Goal: Task Accomplishment & Management: Manage account settings

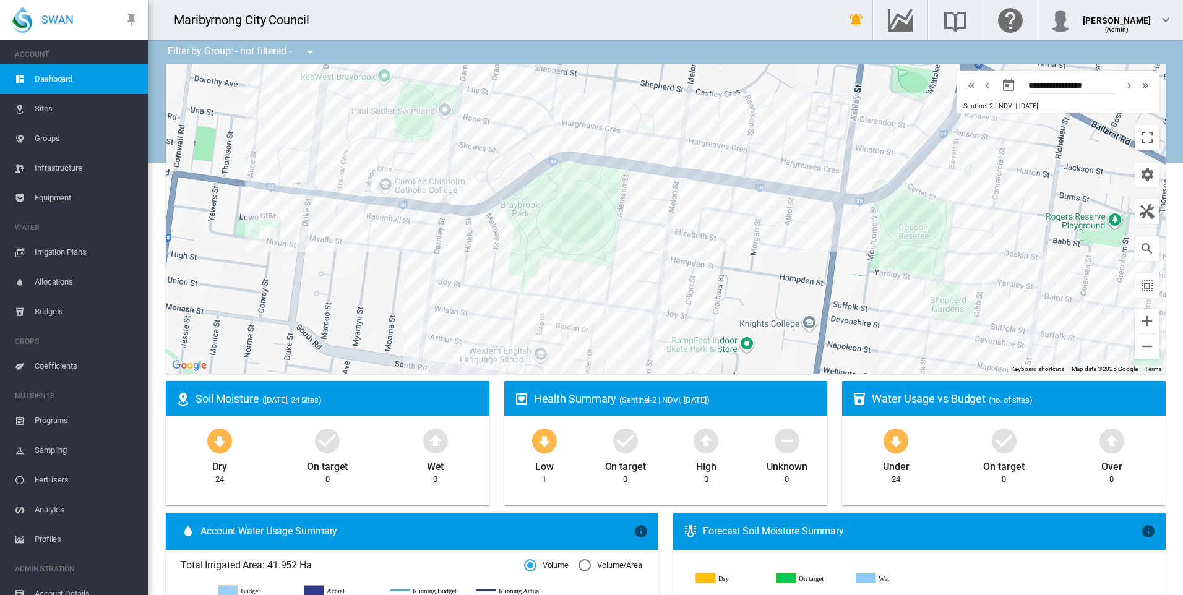
click at [44, 103] on span "Sites" at bounding box center [87, 109] width 104 height 30
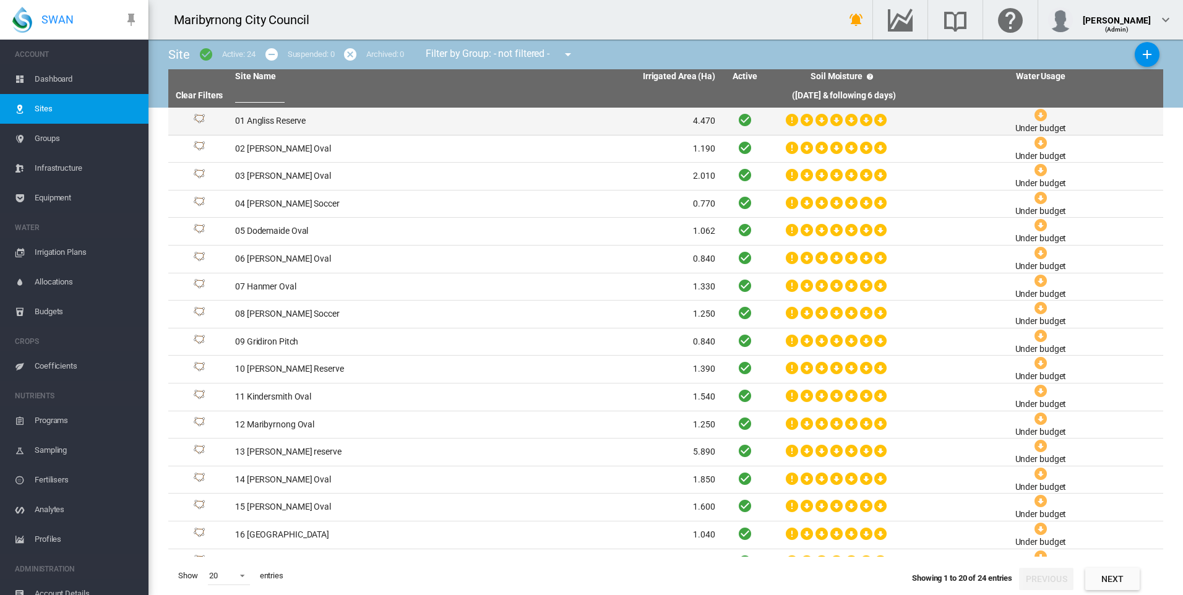
click at [277, 118] on td "01 Angliss Reserve" at bounding box center [352, 121] width 245 height 27
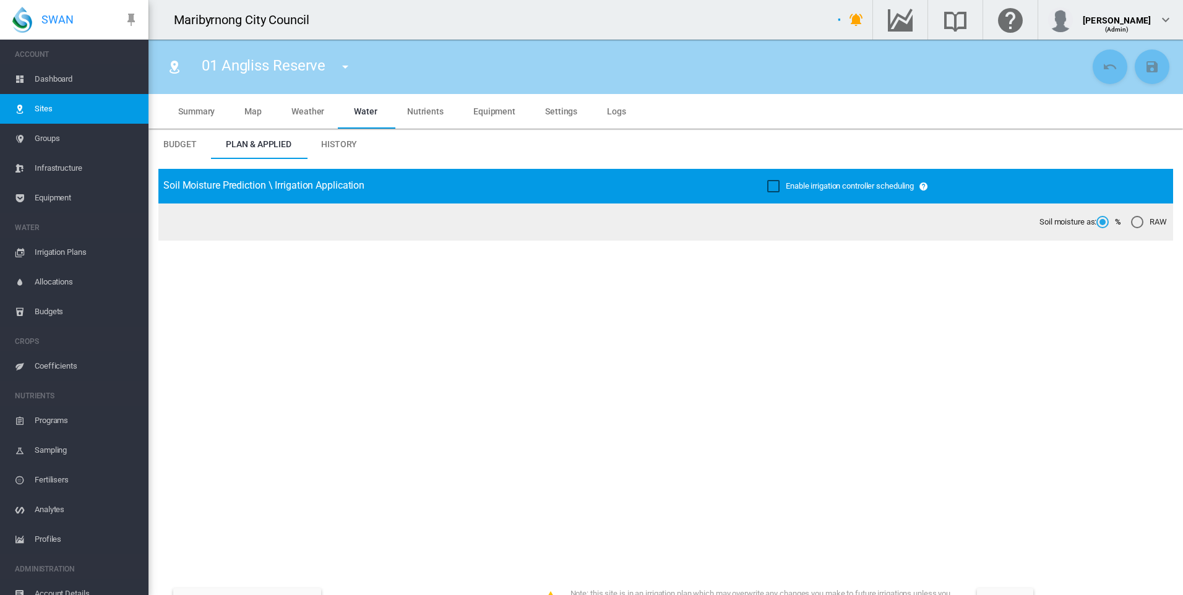
type input "**********"
type input "****"
type input "*********"
type input "**"
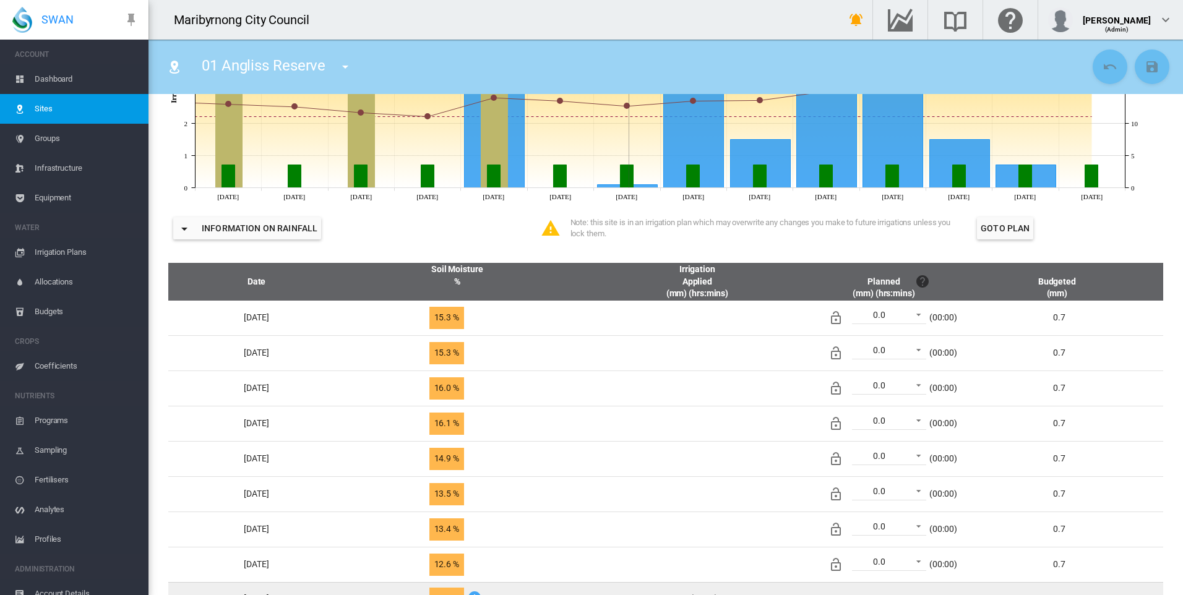
scroll to position [186, 0]
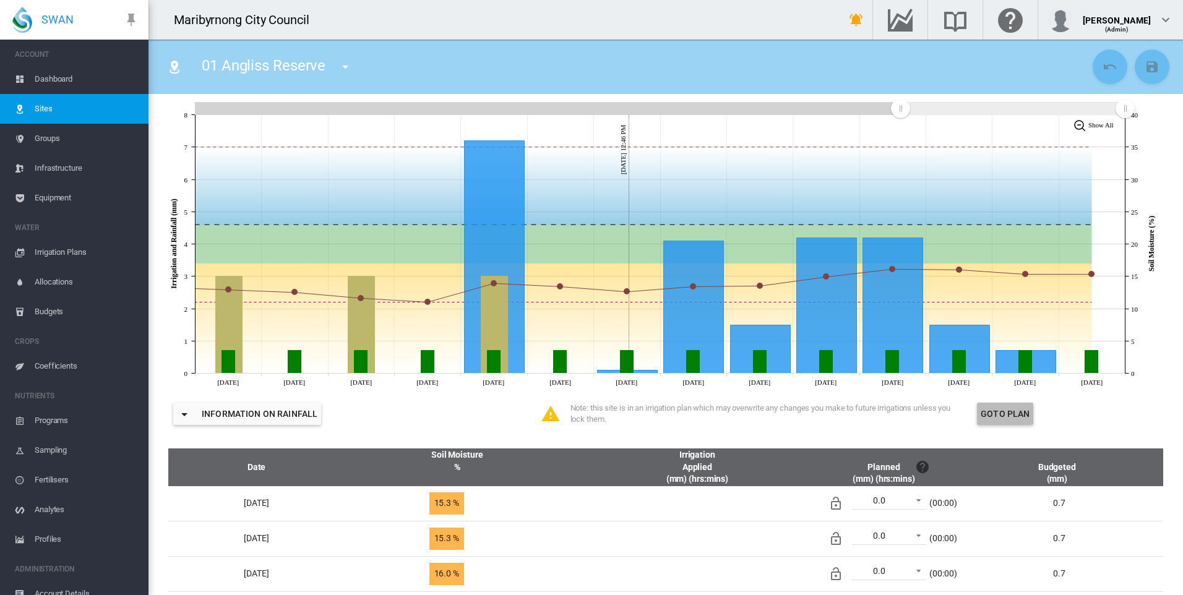
click at [1023, 412] on button "Goto Plan" at bounding box center [1005, 414] width 56 height 22
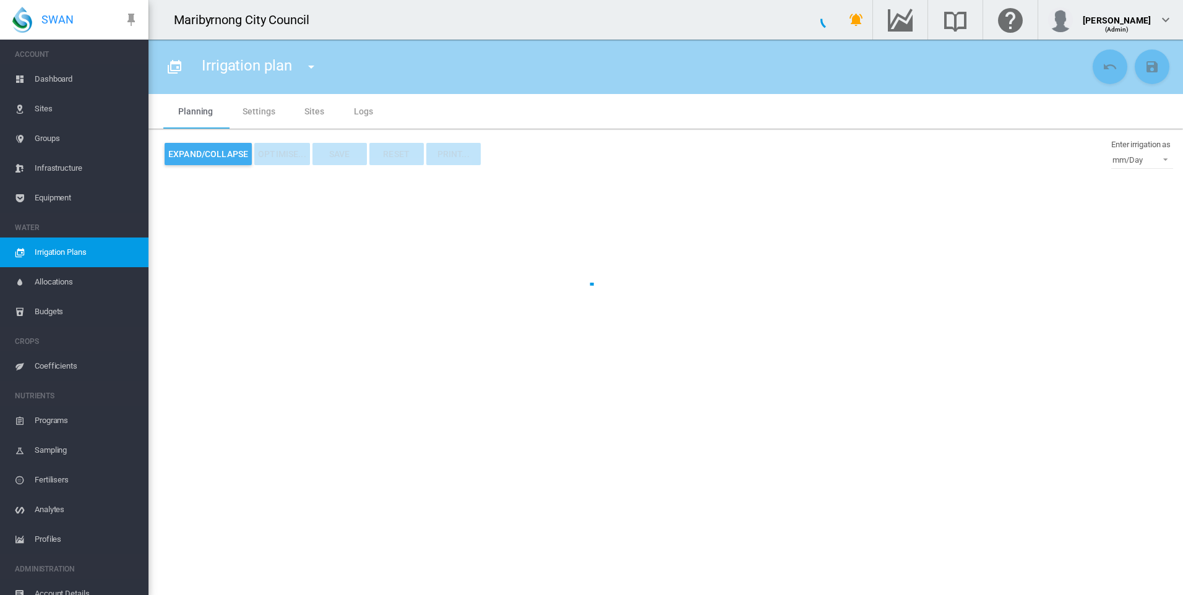
type input "**********"
type input "*"
type input "*********"
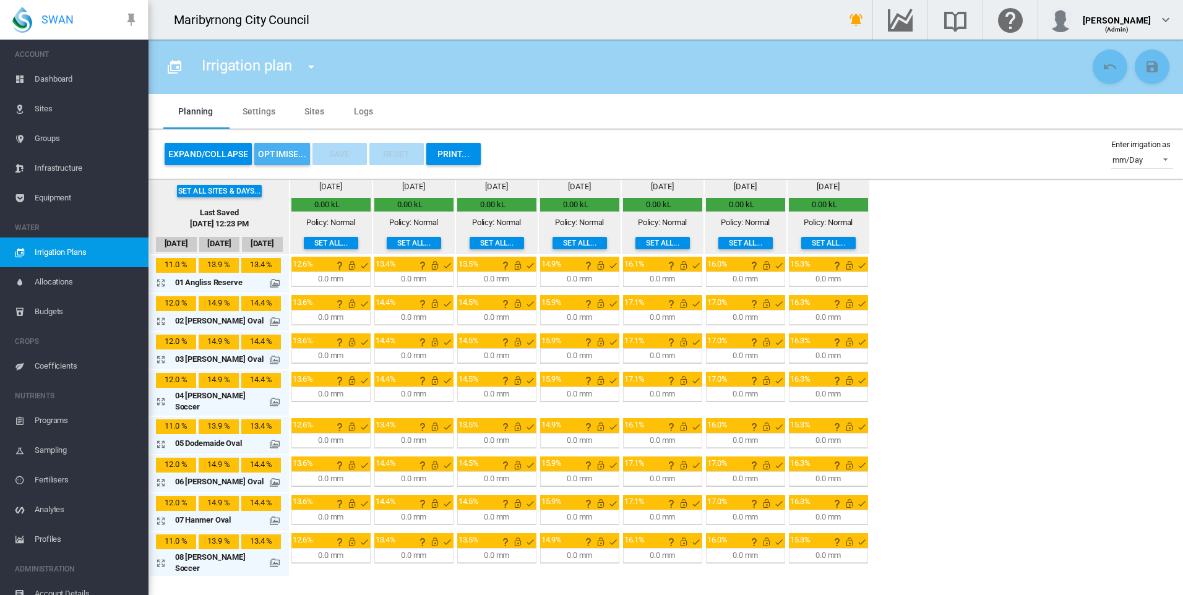
click at [282, 147] on button "OPTIMISE..." at bounding box center [282, 154] width 56 height 22
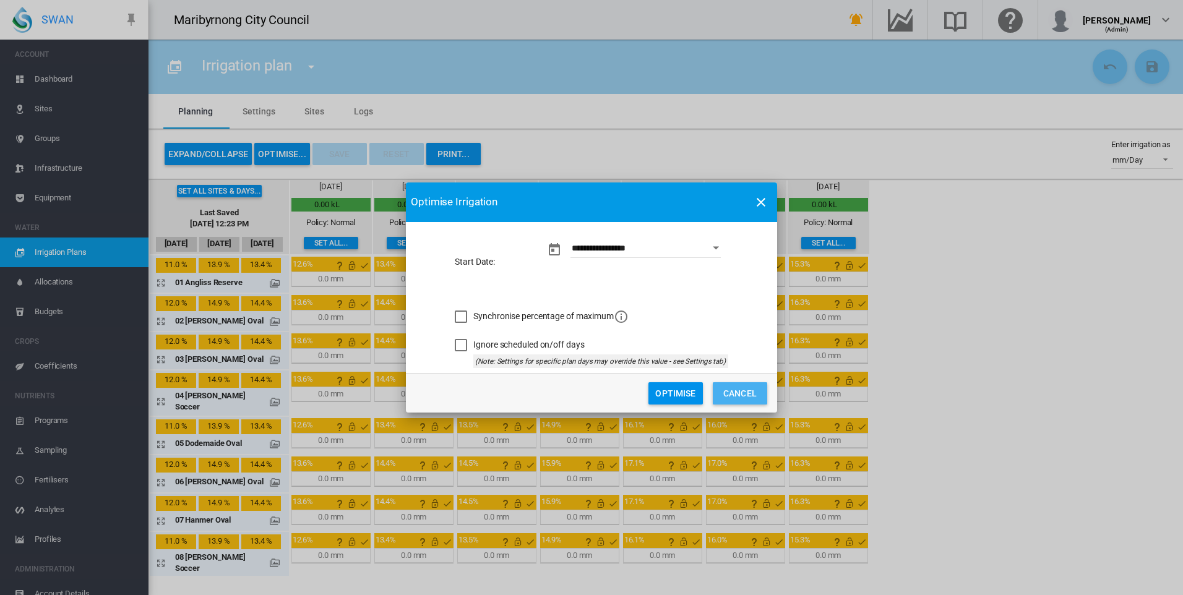
click at [746, 392] on button "Cancel" at bounding box center [740, 393] width 54 height 22
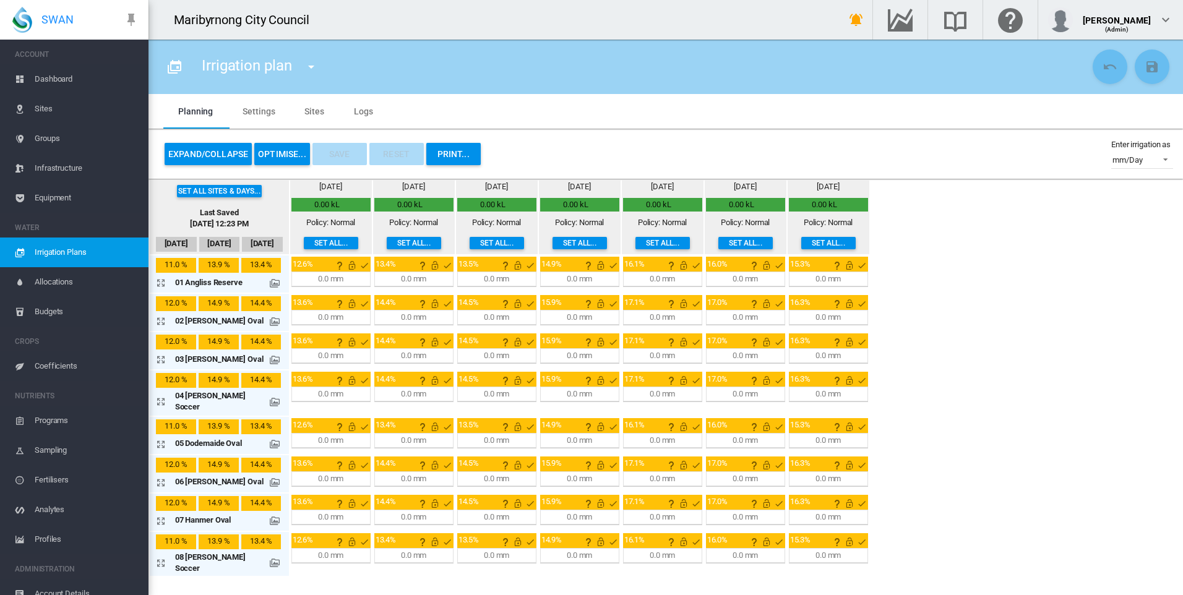
click at [304, 240] on button "Set all..." at bounding box center [331, 243] width 54 height 12
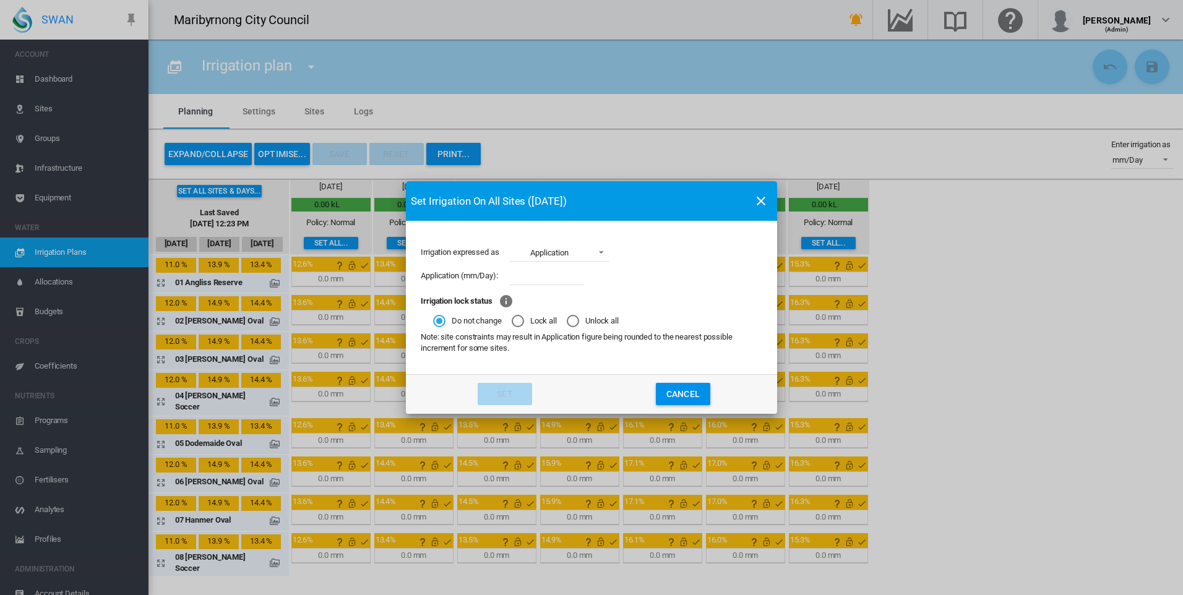
click at [592, 253] on span "Irrigation expressed ..." at bounding box center [597, 251] width 15 height 11
click at [667, 261] on md-backdrop at bounding box center [591, 297] width 1183 height 595
click at [579, 253] on span "Application" at bounding box center [549, 253] width 77 height 11
click at [568, 281] on md-option "Run time" at bounding box center [560, 283] width 119 height 30
click at [680, 285] on div "Run time (hh:mm):" at bounding box center [592, 276] width 342 height 24
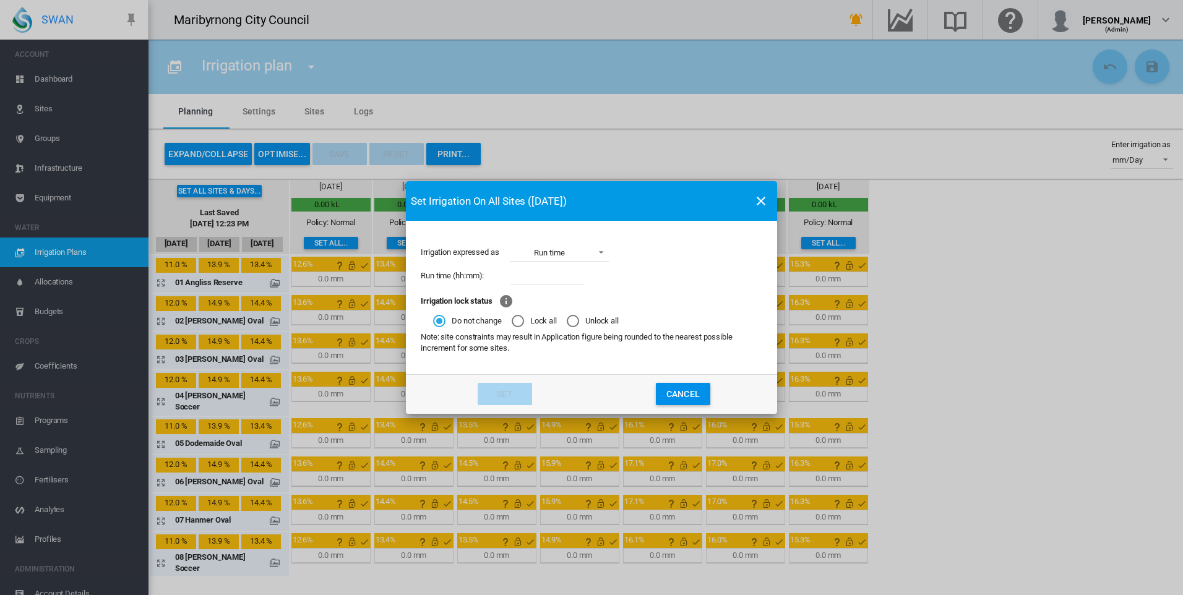
click at [769, 199] on md-icon "icon-close" at bounding box center [761, 201] width 15 height 15
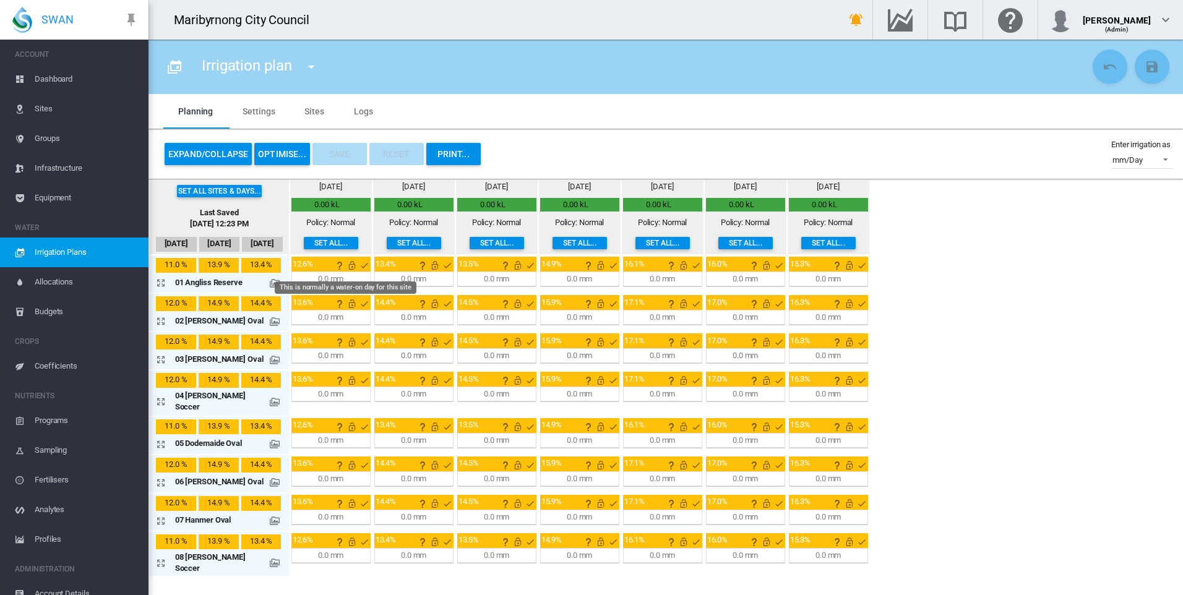
click at [357, 265] on md-icon "This is normally a water-on day for this site" at bounding box center [364, 265] width 15 height 15
click at [282, 148] on button "OPTIMISE..." at bounding box center [282, 154] width 56 height 22
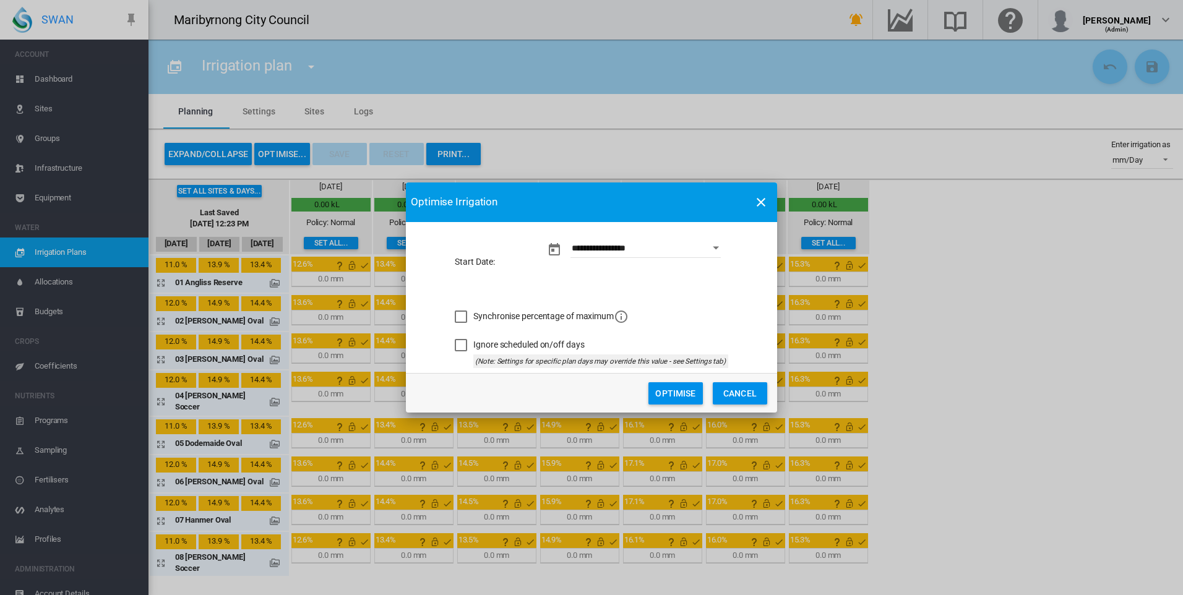
click at [623, 318] on md-icon "icon-information-outline" at bounding box center [621, 316] width 15 height 15
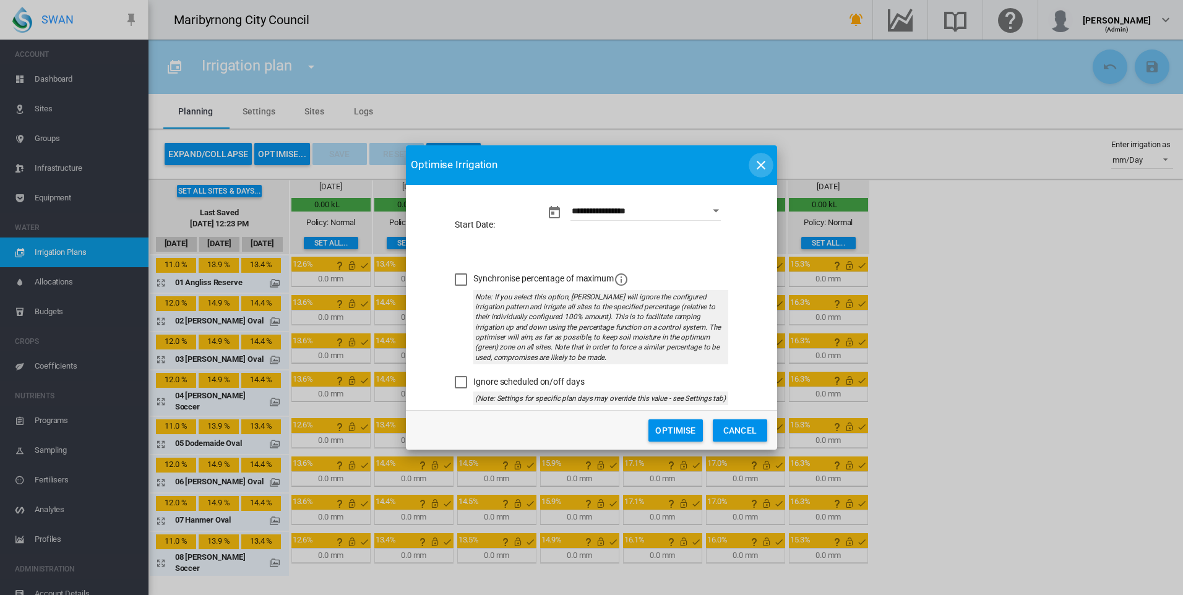
click at [761, 160] on md-icon "icon-close" at bounding box center [761, 165] width 15 height 15
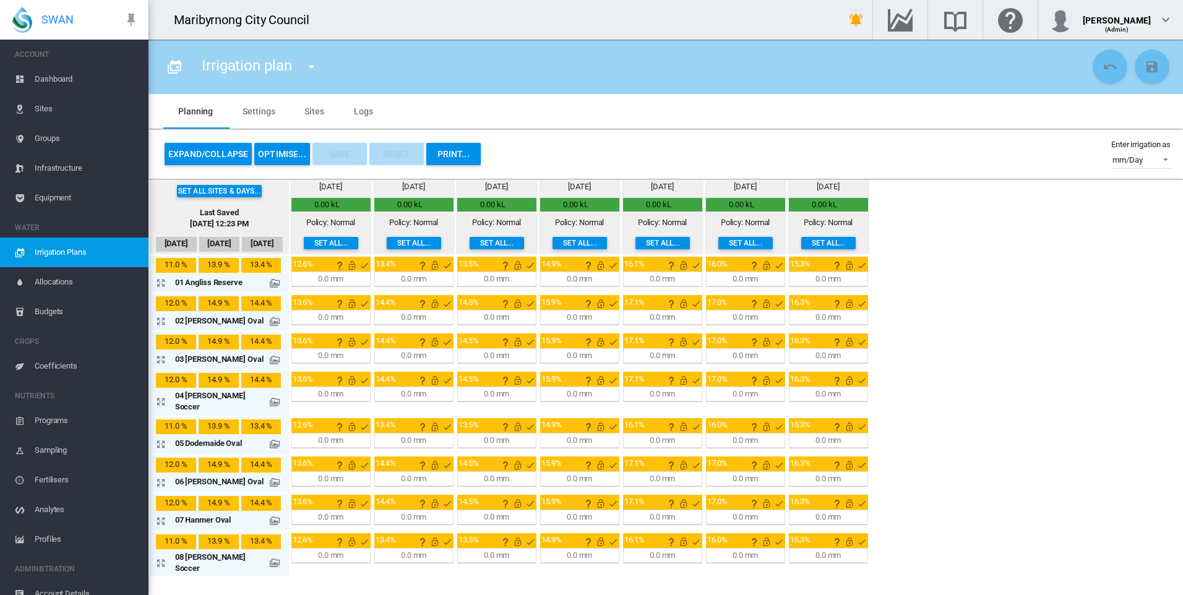
click at [264, 117] on md-tab-item "Settings" at bounding box center [259, 111] width 62 height 35
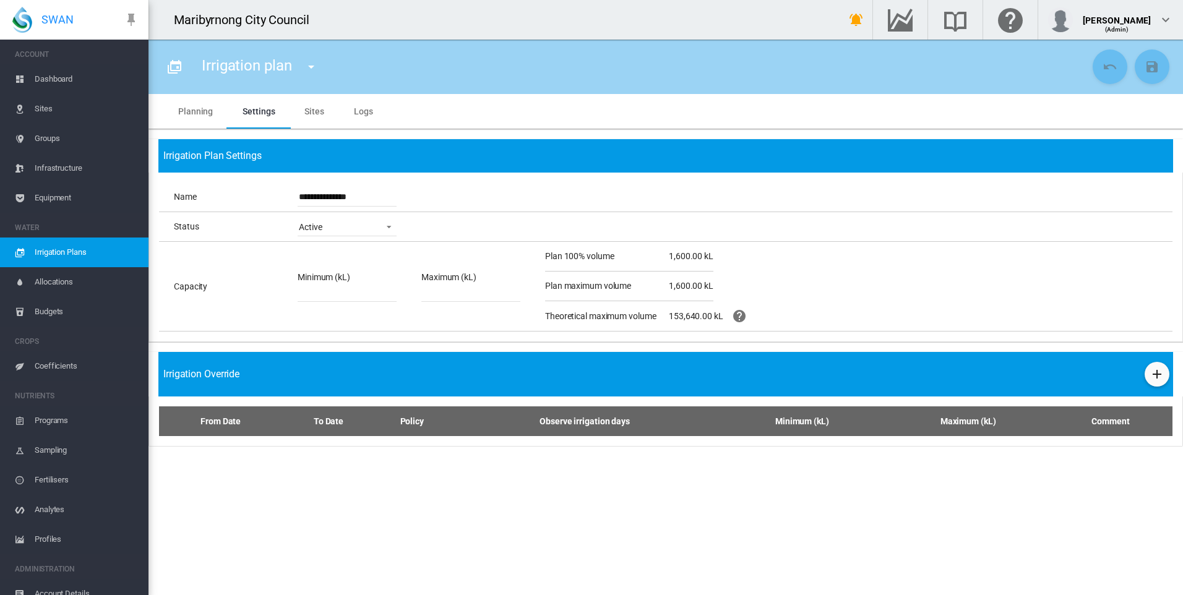
click at [326, 111] on md-tab-item "Sites" at bounding box center [315, 111] width 50 height 35
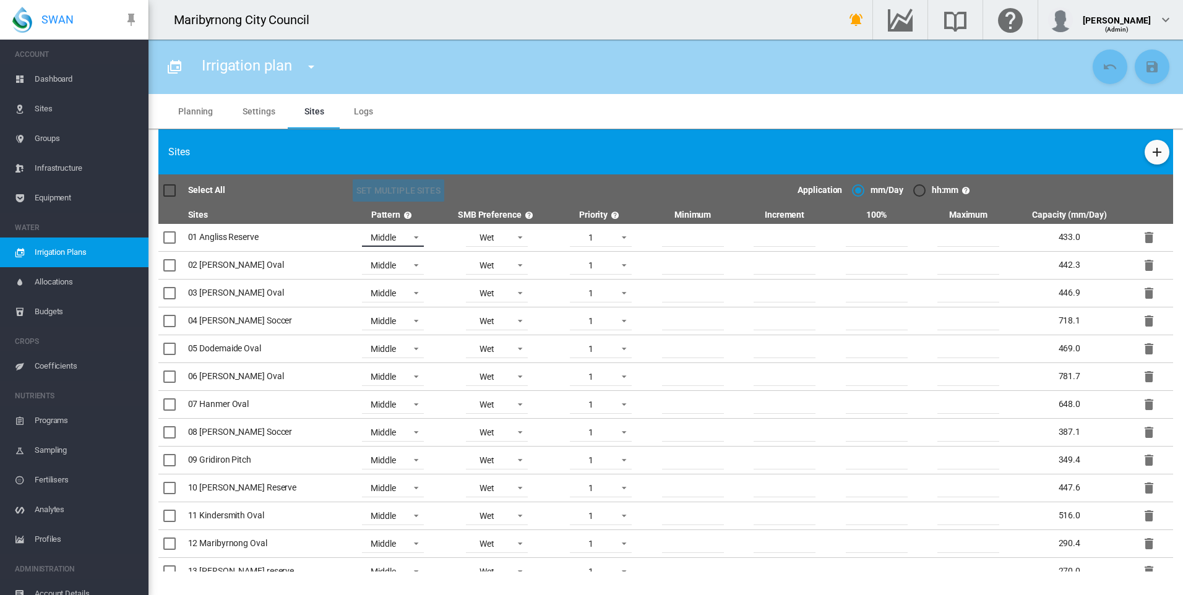
click at [371, 240] on div "Middle" at bounding box center [383, 238] width 25 height 10
click at [463, 188] on md-backdrop at bounding box center [591, 297] width 1183 height 595
click at [508, 192] on th "Set Multiple Sites" at bounding box center [497, 191] width 300 height 32
click at [68, 81] on span "Dashboard" at bounding box center [87, 79] width 104 height 30
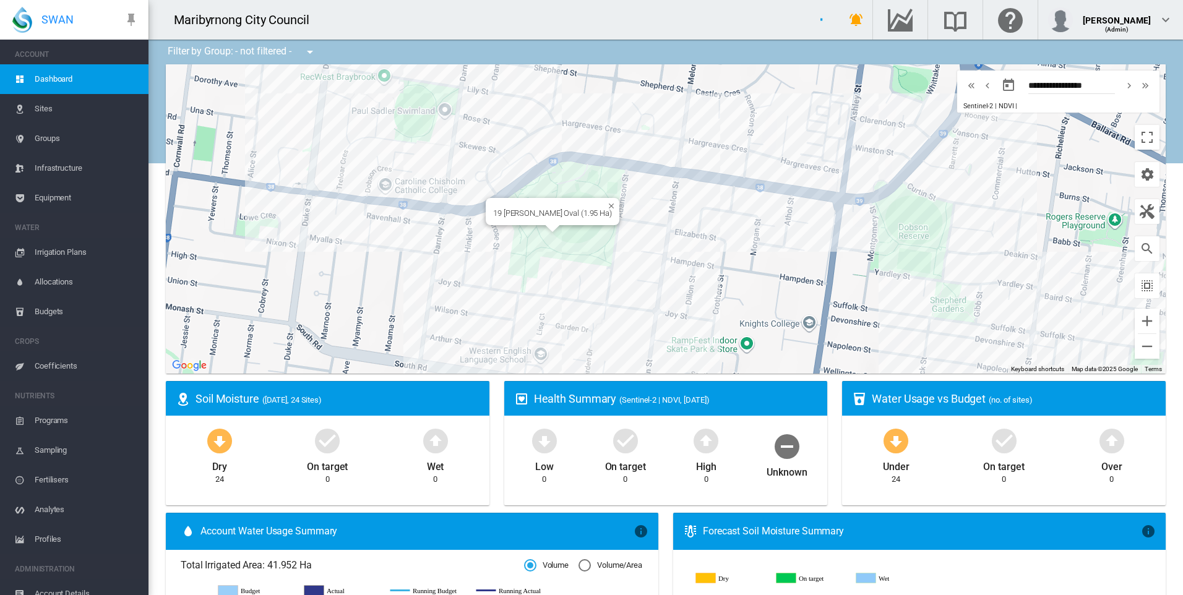
click at [576, 226] on div "19 [PERSON_NAME] Oval (1.95 Ha)" at bounding box center [666, 218] width 1000 height 309
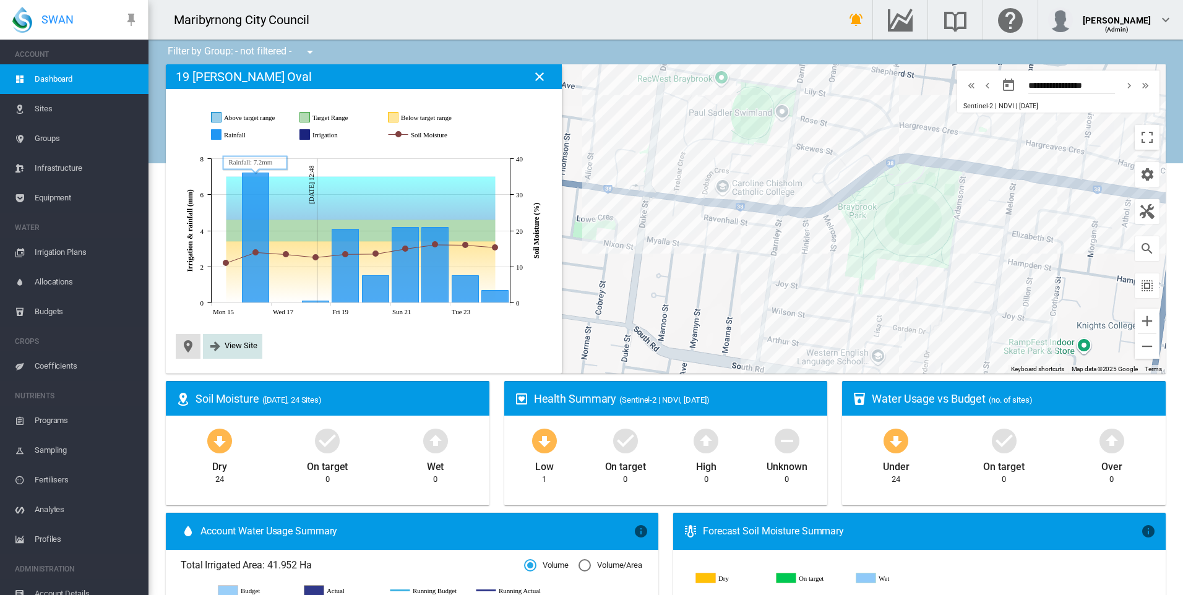
click at [223, 345] on button "View Site" at bounding box center [233, 346] width 50 height 15
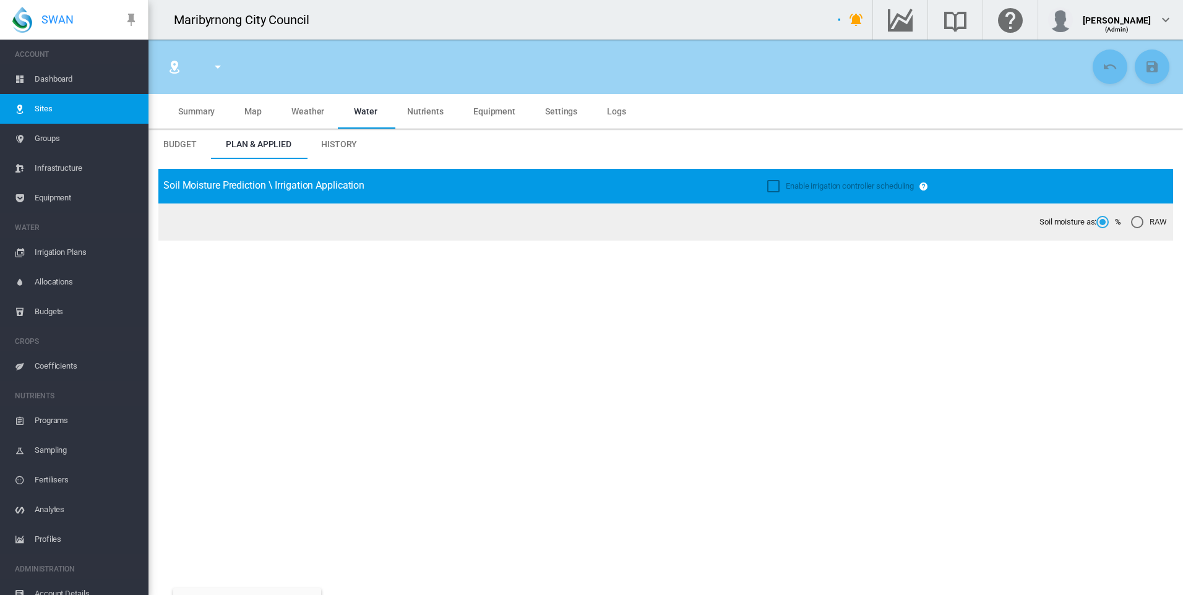
type input "****"
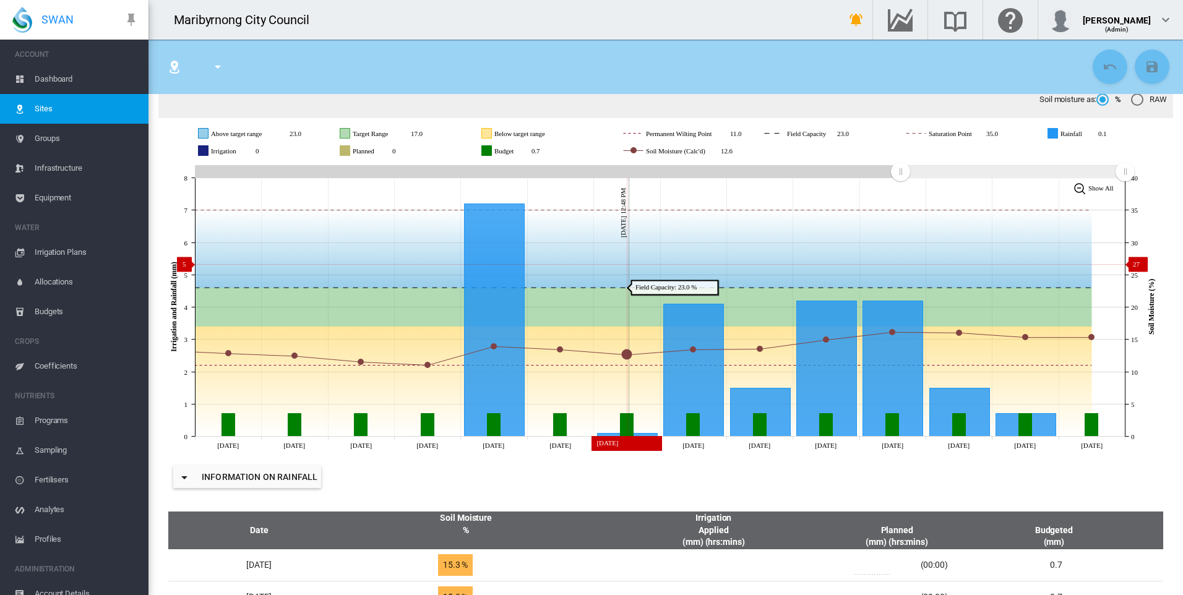
scroll to position [124, 0]
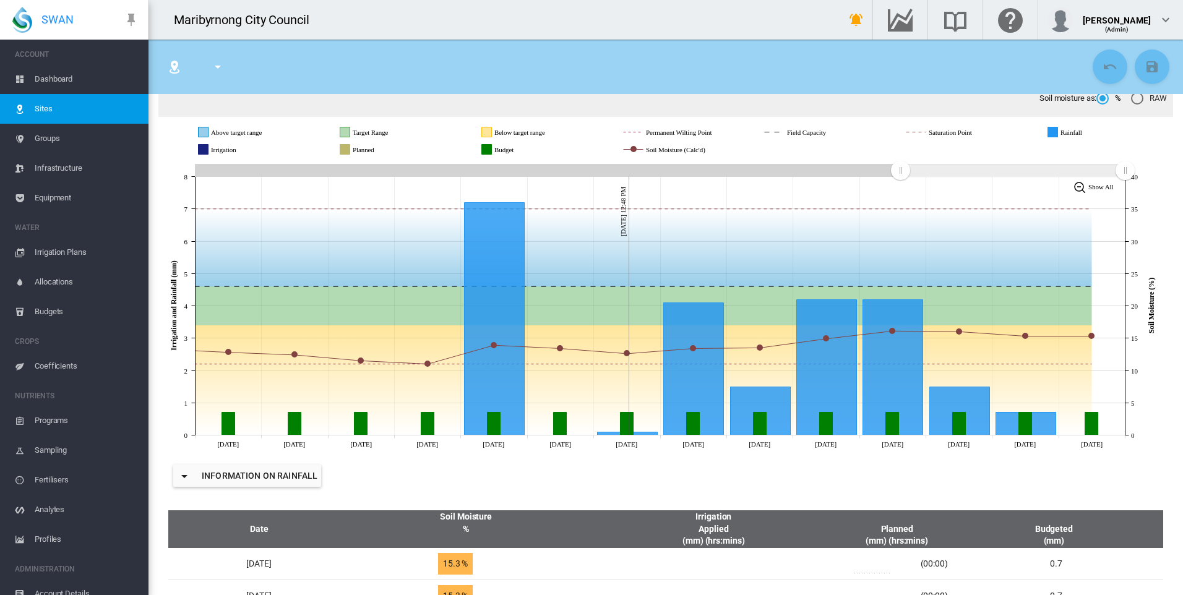
click at [69, 254] on span "Irrigation Plans" at bounding box center [87, 253] width 104 height 30
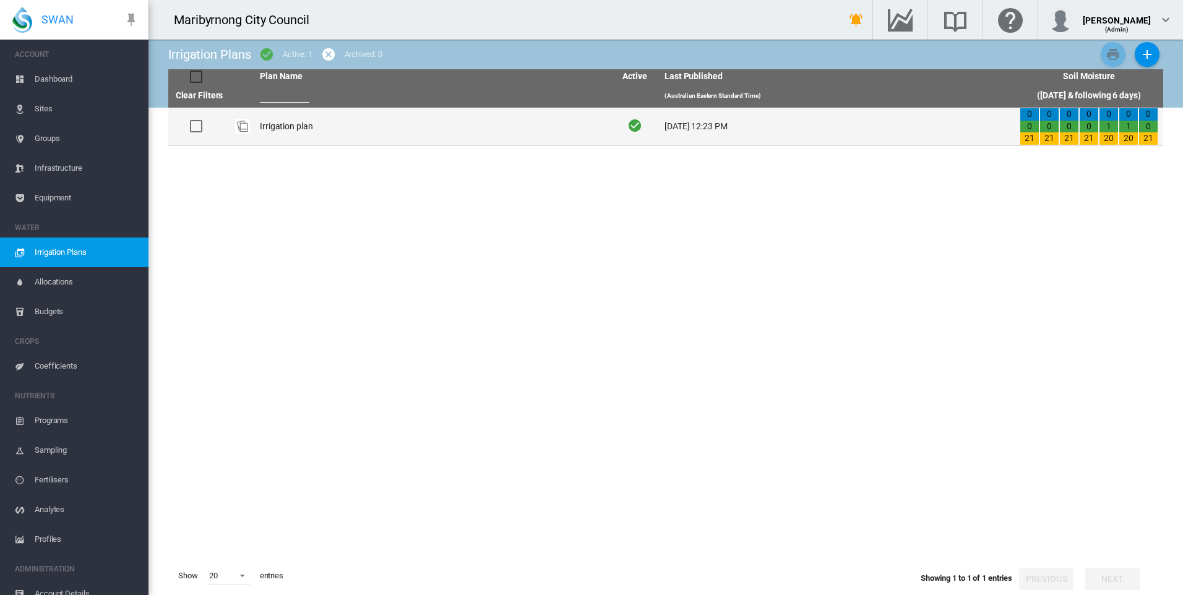
click at [288, 127] on td "Irrigation plan" at bounding box center [432, 127] width 355 height 38
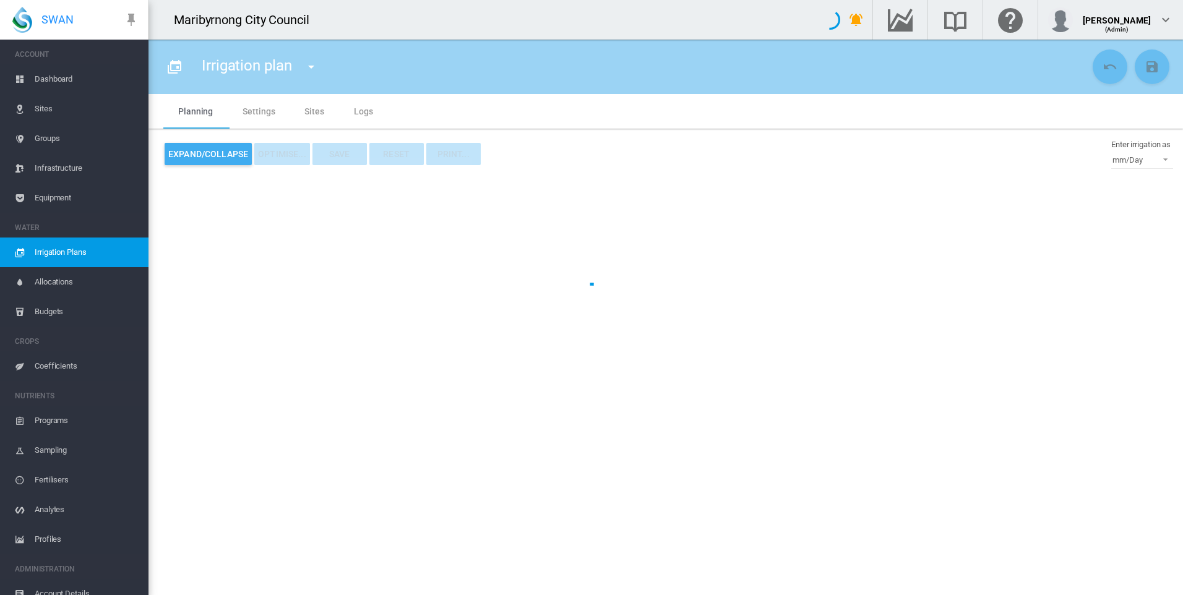
type input "**********"
type input "*"
type input "*********"
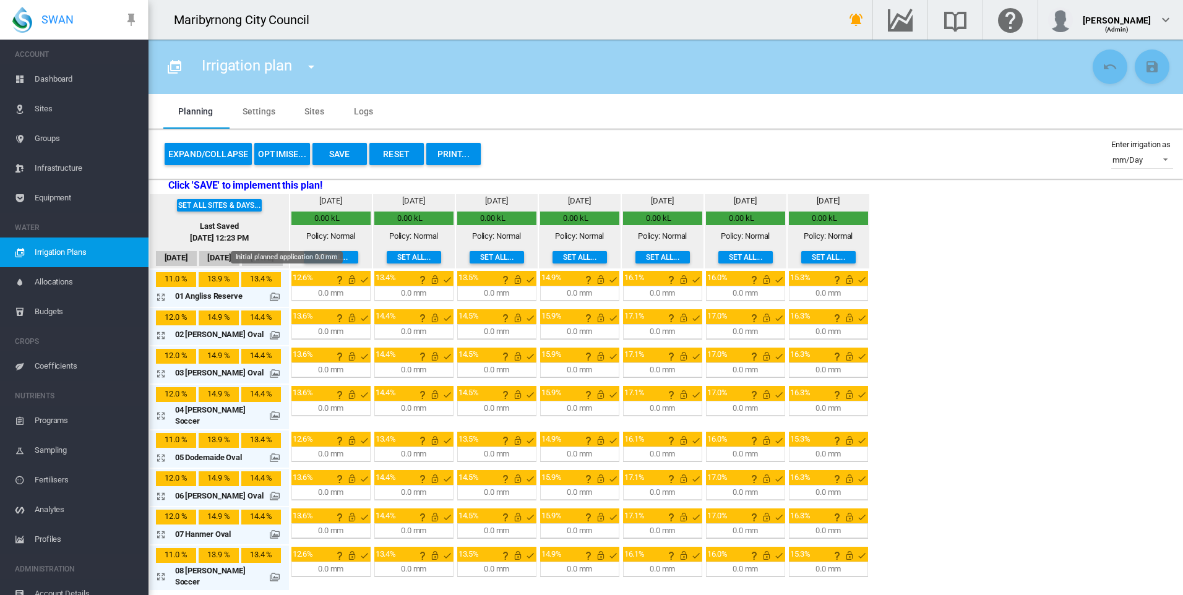
click at [293, 280] on div "12.6%" at bounding box center [306, 277] width 27 height 11
click at [270, 297] on md-icon at bounding box center [275, 297] width 10 height 10
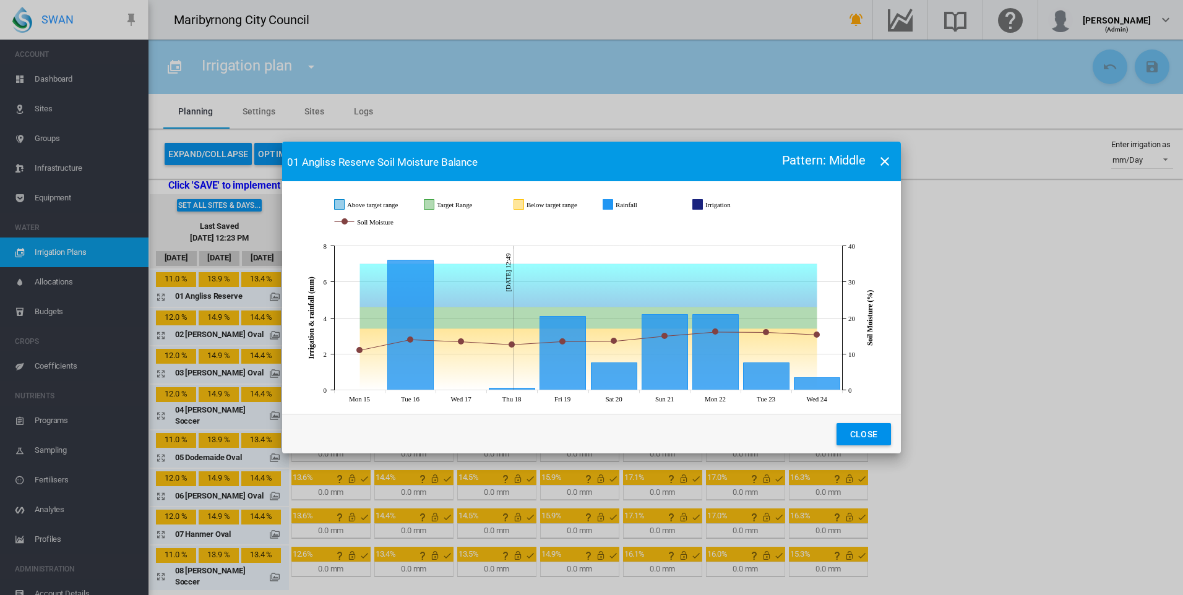
click at [886, 156] on md-icon "icon-close" at bounding box center [885, 161] width 15 height 15
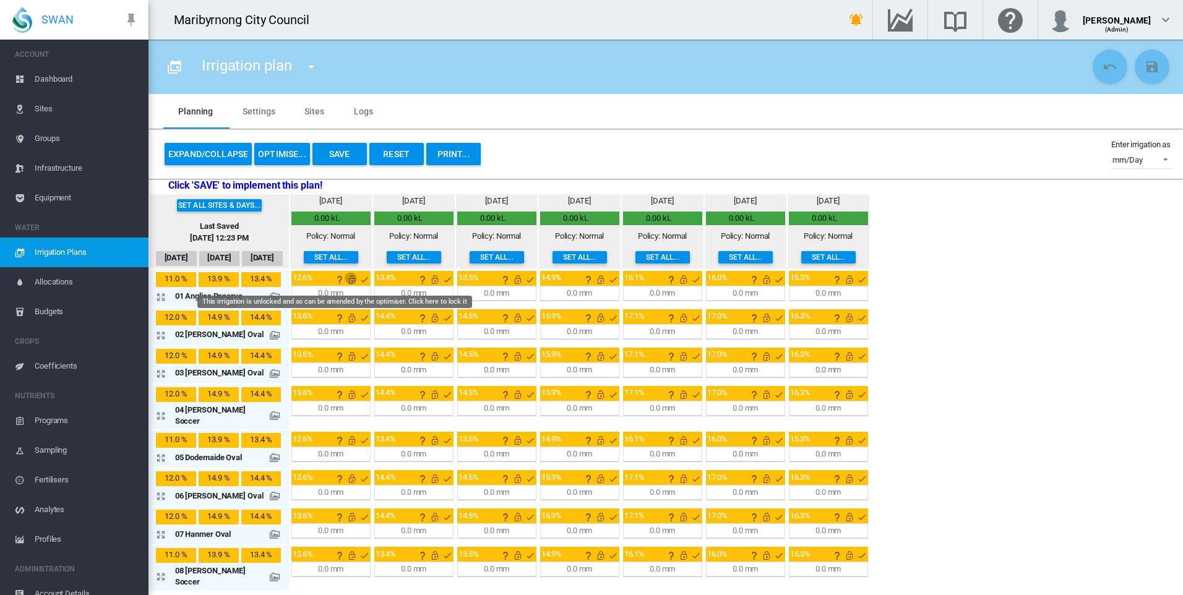
click at [345, 280] on md-icon "This irrigation is unlocked and so can be amended by the optimiser. Click here …" at bounding box center [352, 279] width 15 height 15
click at [345, 280] on md-icon "This irrigation is locked and cannot be amended by the optimiser. Click here to…" at bounding box center [352, 279] width 15 height 15
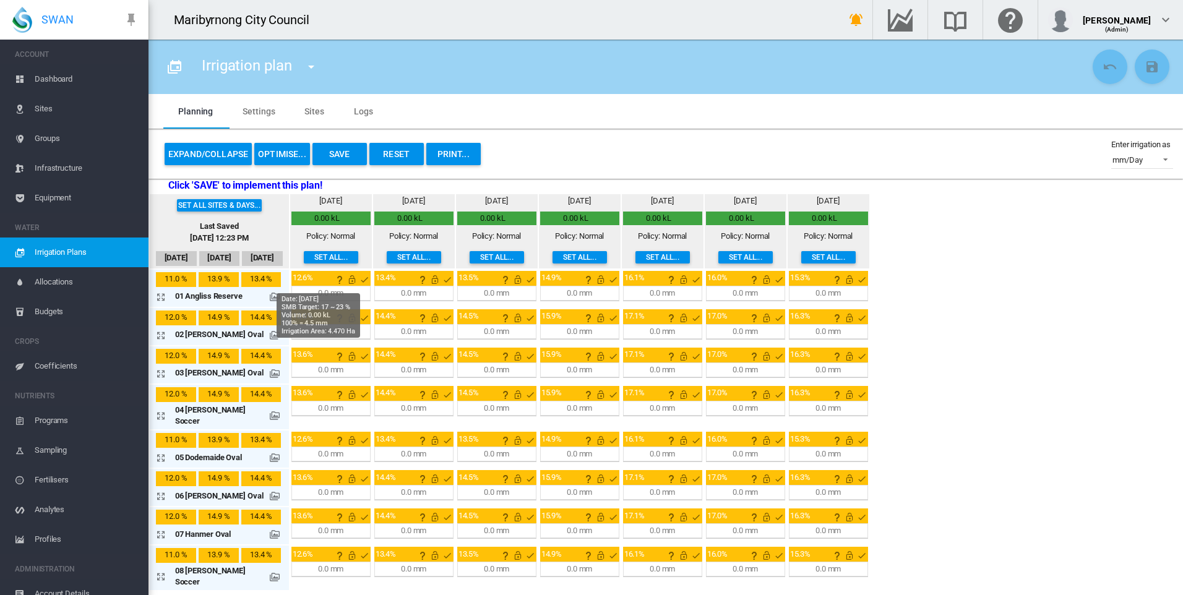
click at [332, 280] on md-icon "icon-help" at bounding box center [339, 279] width 15 height 15
click at [293, 277] on div "12.6%" at bounding box center [306, 277] width 27 height 11
click at [317, 254] on button "Set all..." at bounding box center [331, 257] width 54 height 12
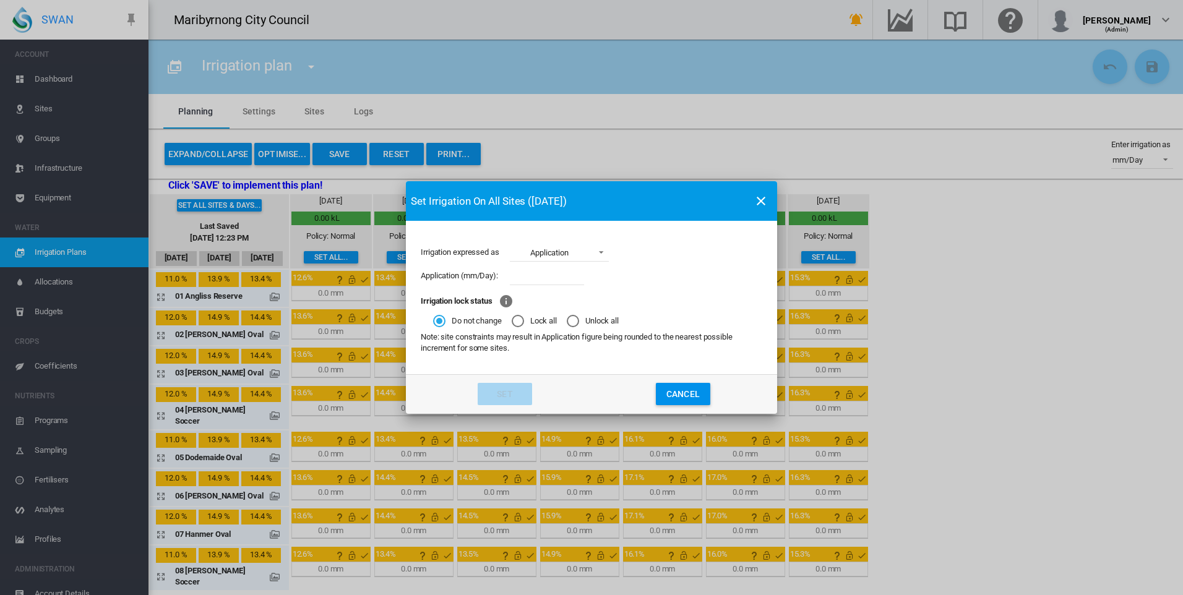
click at [573, 248] on span "Application" at bounding box center [549, 253] width 77 height 11
click at [569, 278] on md-option "Run time" at bounding box center [560, 283] width 119 height 30
click at [662, 283] on div "Run time (hh:mm):" at bounding box center [592, 276] width 342 height 24
click at [764, 201] on md-icon "icon-close" at bounding box center [761, 201] width 15 height 15
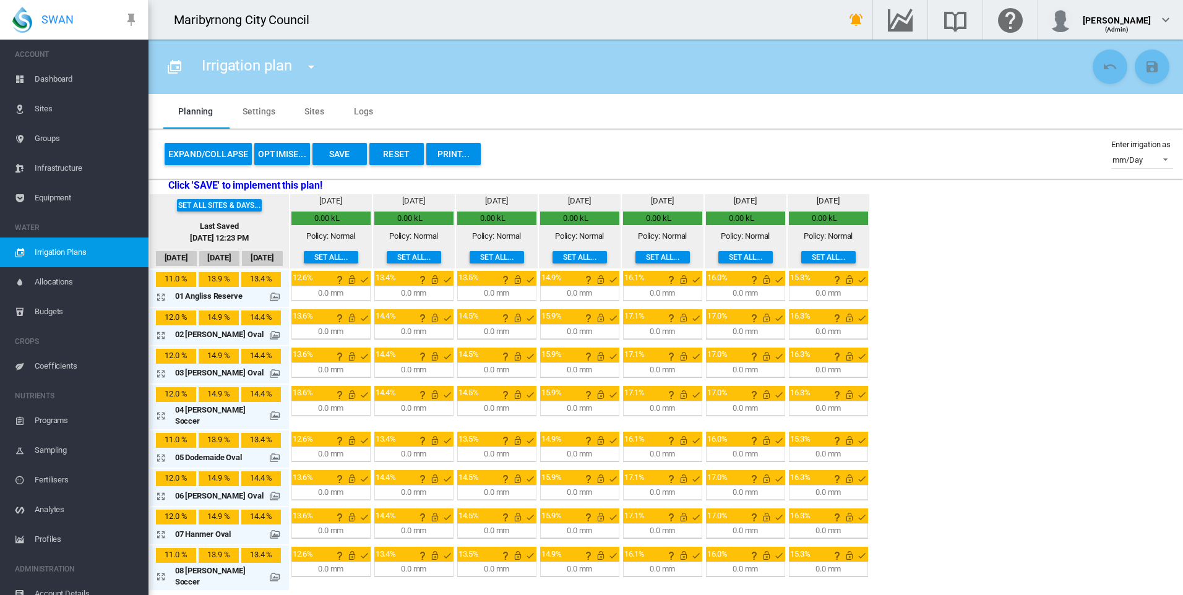
click at [82, 285] on span "Allocations" at bounding box center [87, 282] width 104 height 30
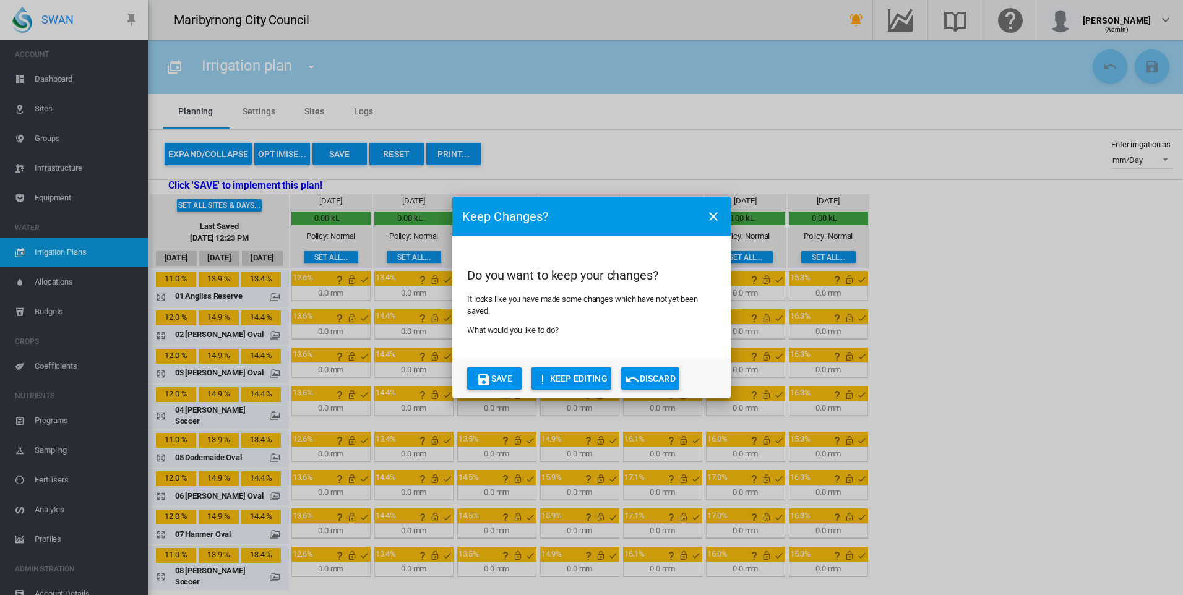
click at [645, 380] on button "Discard" at bounding box center [650, 379] width 58 height 22
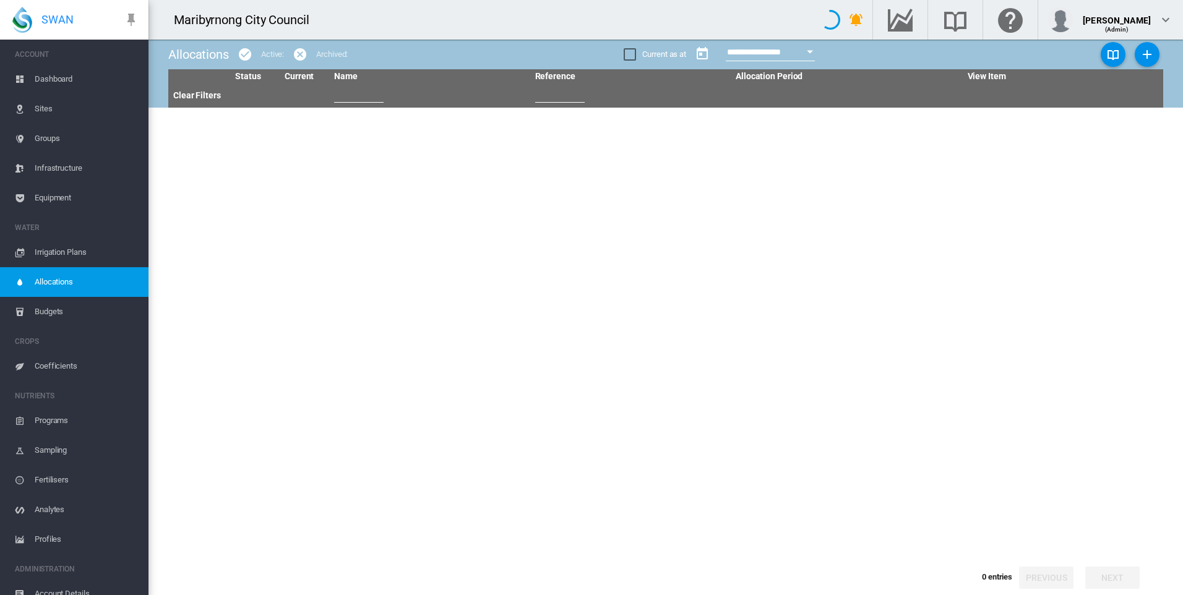
click at [46, 278] on span "Allocations" at bounding box center [87, 282] width 104 height 30
click at [65, 309] on span "Budgets" at bounding box center [87, 312] width 104 height 30
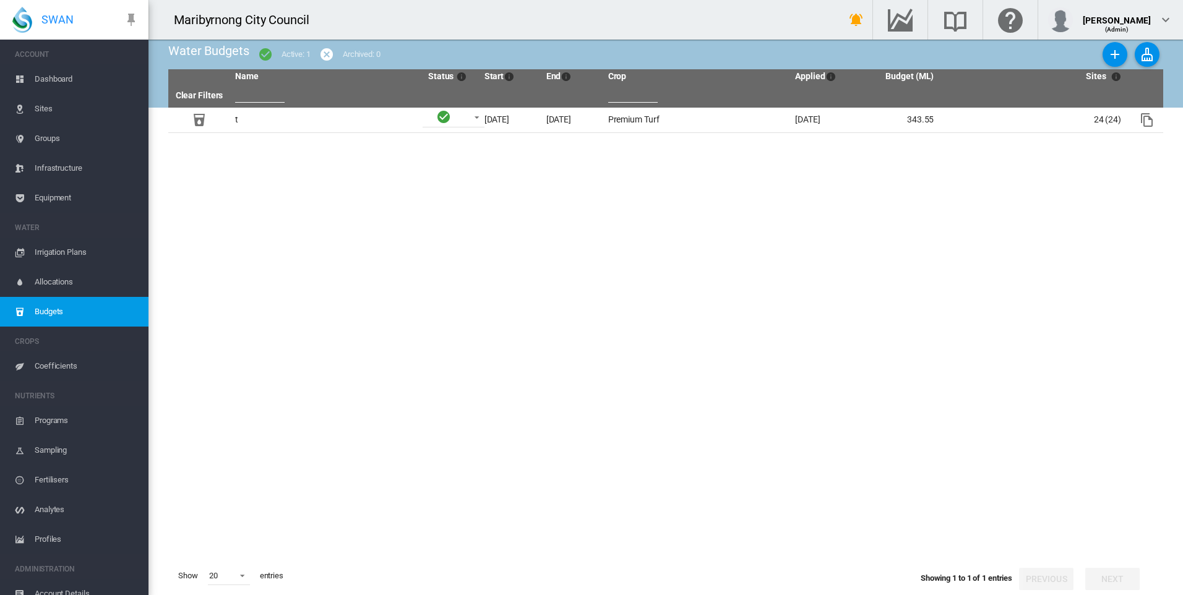
click at [58, 367] on span "Coefficients" at bounding box center [87, 367] width 104 height 30
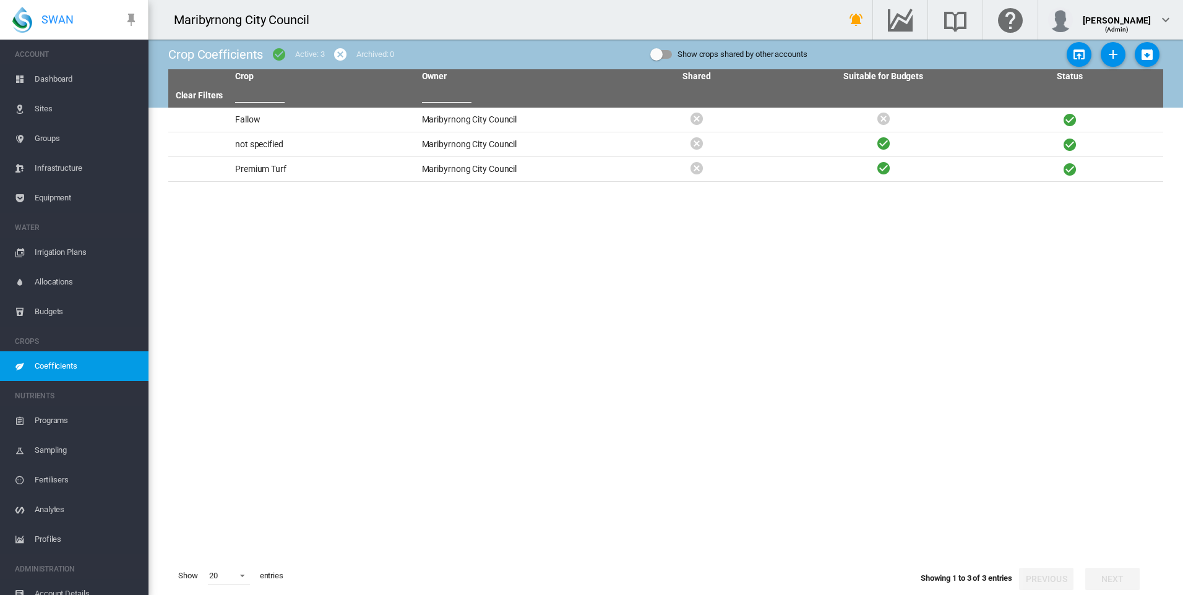
click at [68, 253] on span "Irrigation Plans" at bounding box center [87, 253] width 104 height 30
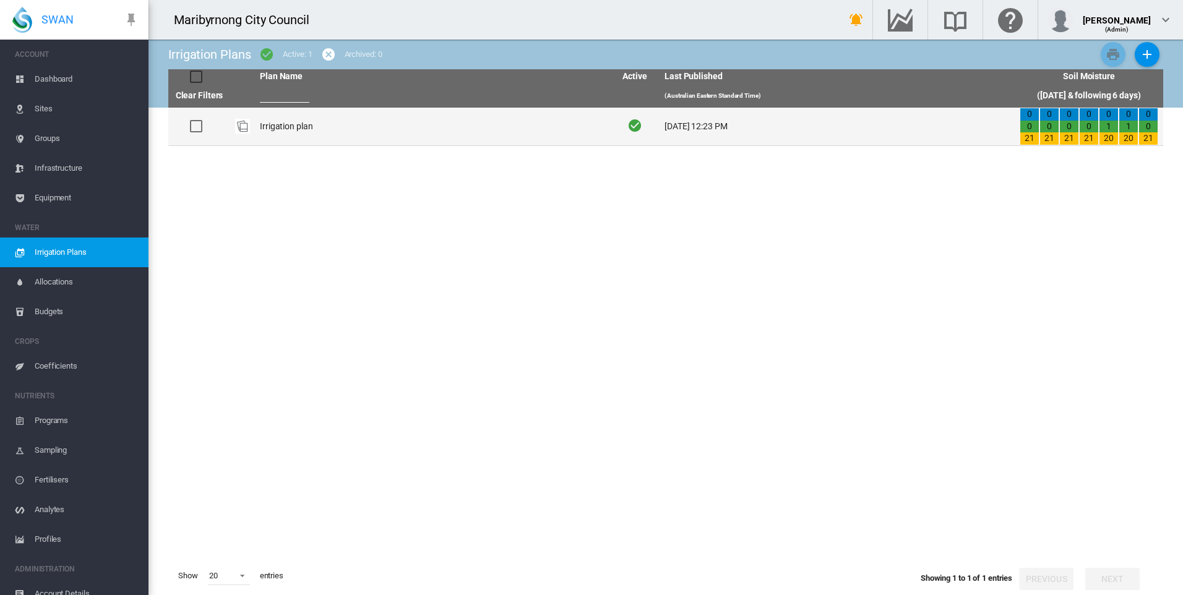
click at [280, 126] on td "Irrigation plan" at bounding box center [432, 127] width 355 height 38
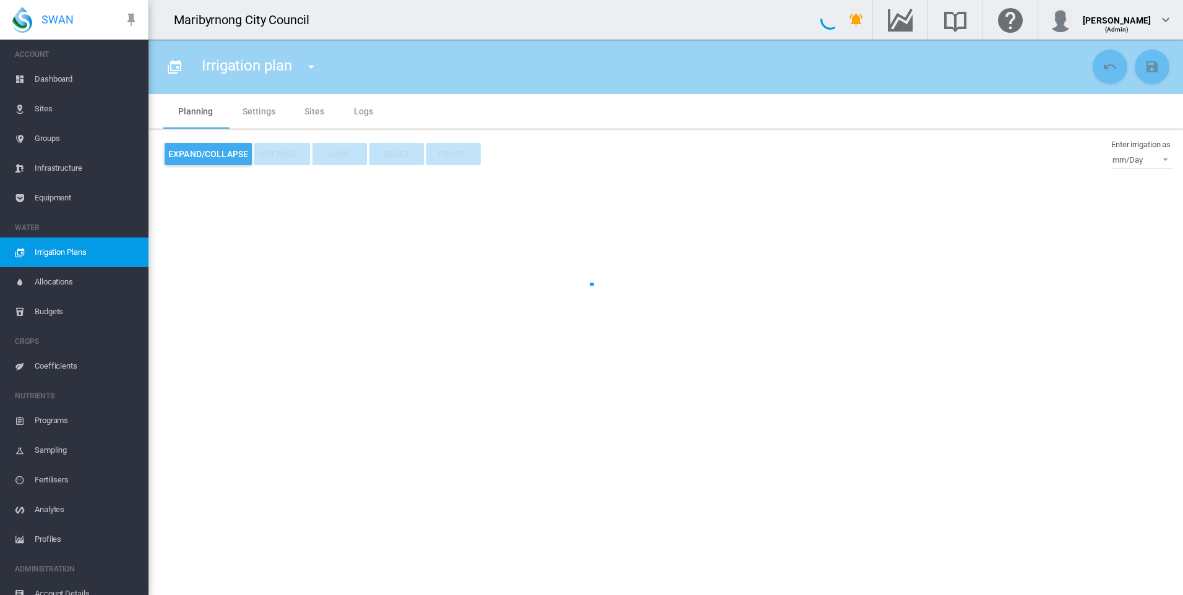
type input "**********"
type input "*"
type input "*********"
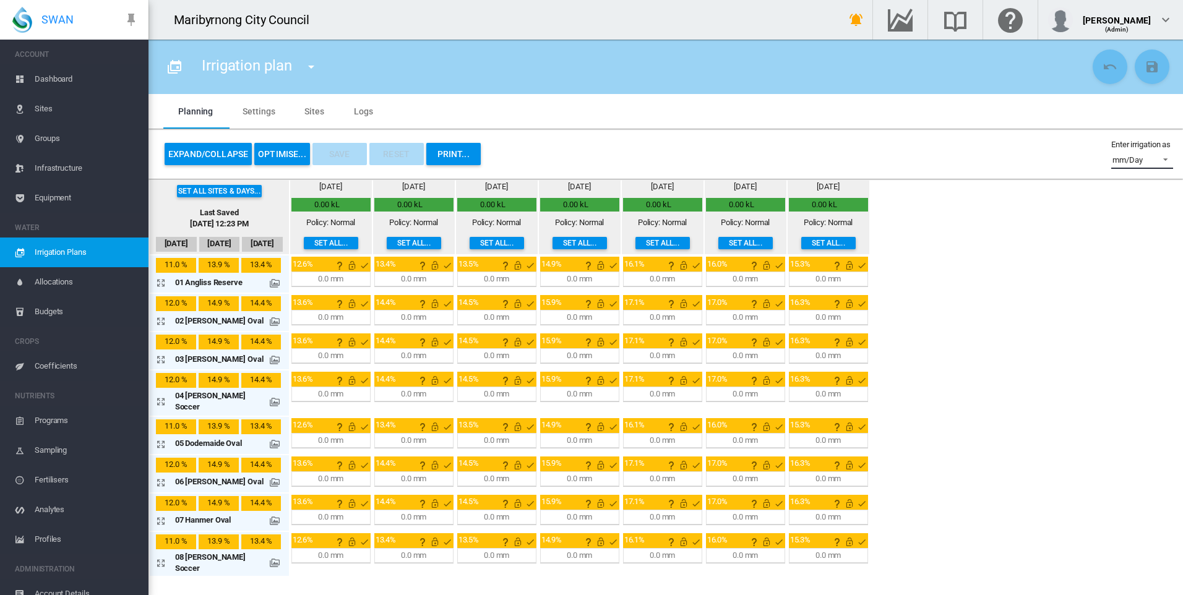
click at [1138, 162] on div "mm/Day" at bounding box center [1128, 159] width 30 height 9
click at [1023, 201] on md-backdrop at bounding box center [591, 297] width 1183 height 595
click at [1018, 223] on div "Set all sites & days... Last Saved Sep 18, 2025, 12:23 PM Sep 15 Sep 16 Sep 17 …" at bounding box center [666, 377] width 1035 height 397
click at [1125, 163] on div "mm/Day" at bounding box center [1128, 159] width 30 height 9
click at [1025, 220] on md-backdrop at bounding box center [591, 297] width 1183 height 595
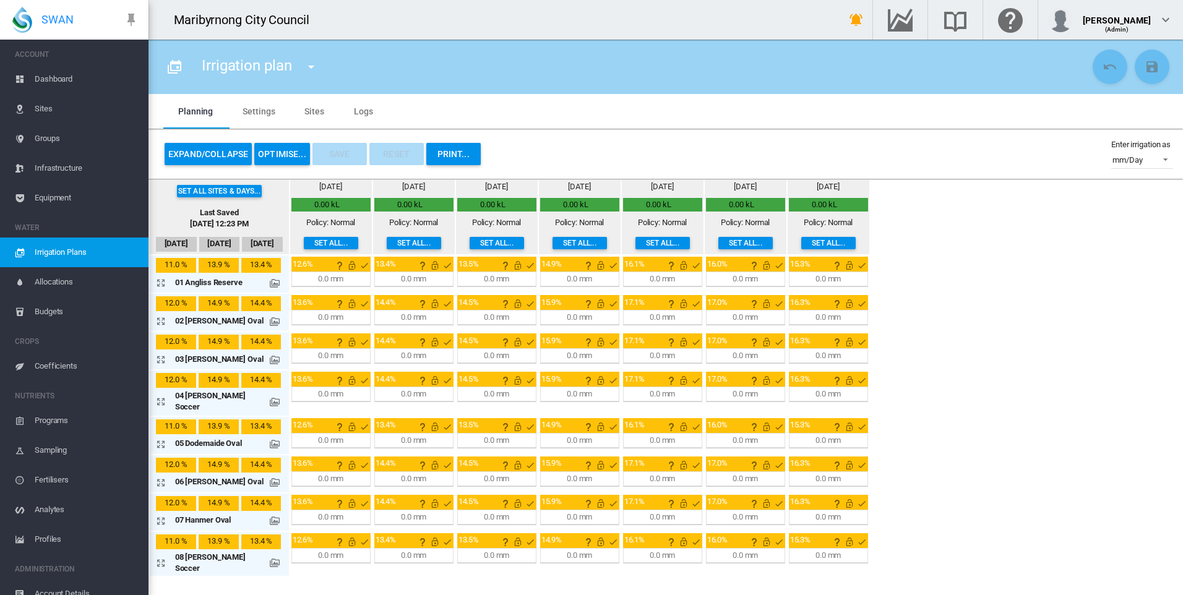
click at [264, 115] on md-tab-item "Settings" at bounding box center [259, 111] width 62 height 35
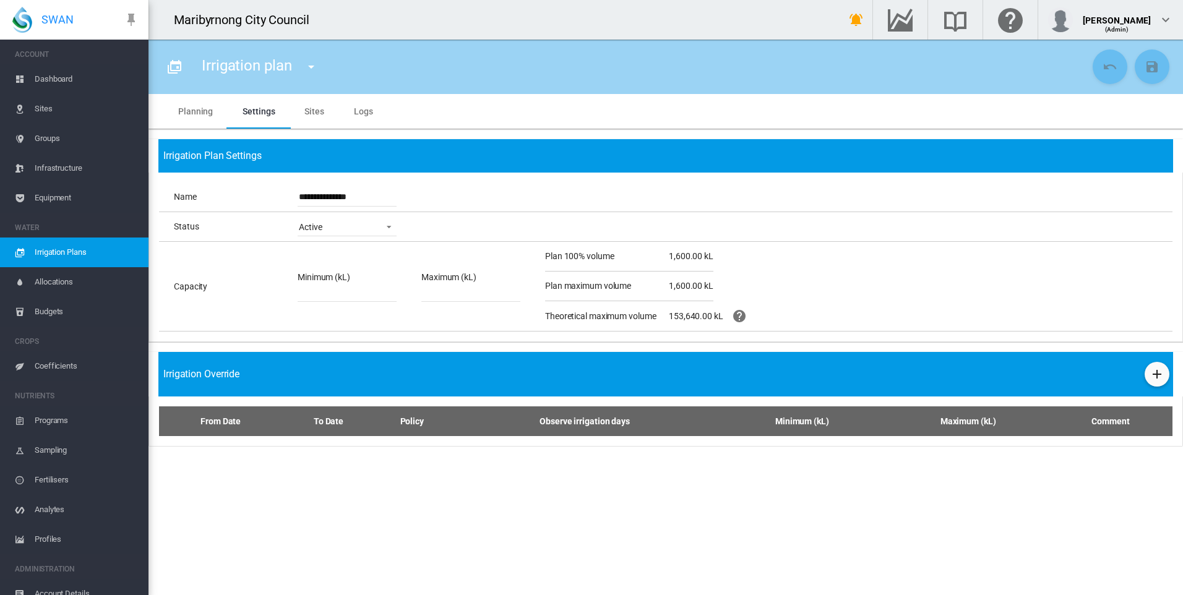
click at [110, 84] on span "Dashboard" at bounding box center [87, 79] width 104 height 30
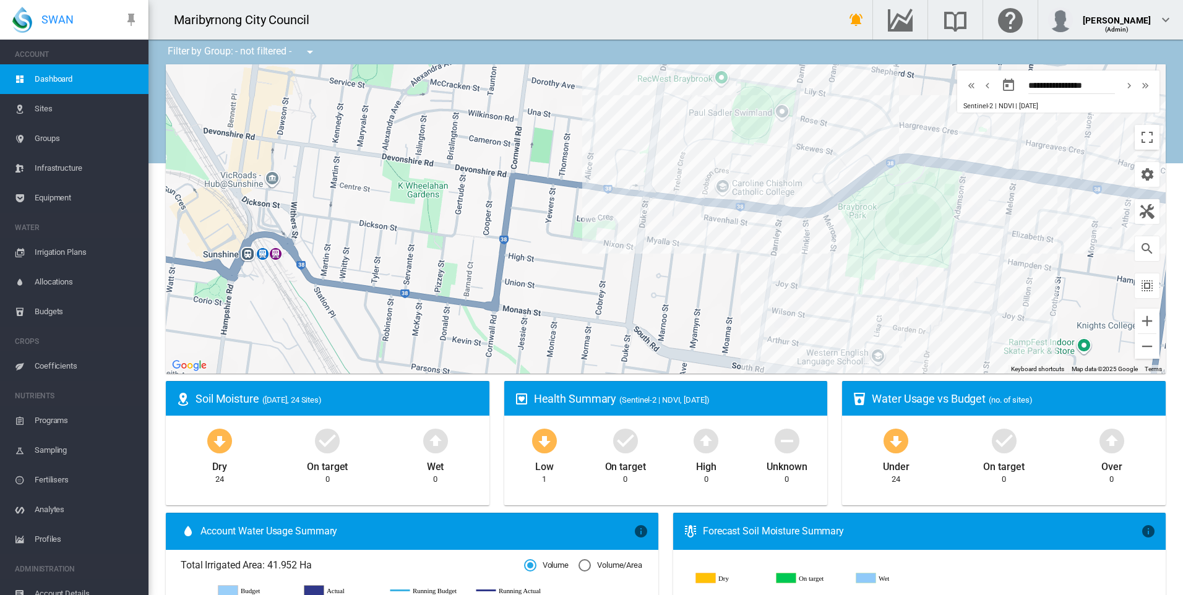
click at [98, 258] on span "Irrigation Plans" at bounding box center [87, 253] width 104 height 30
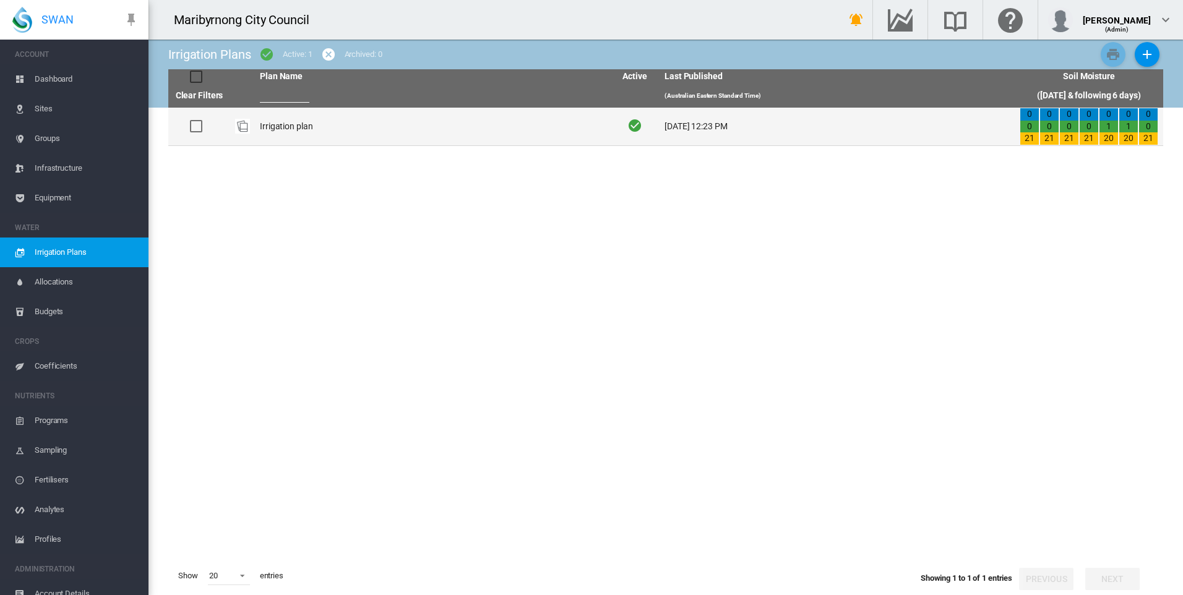
click at [273, 117] on td "Irrigation plan" at bounding box center [432, 127] width 355 height 38
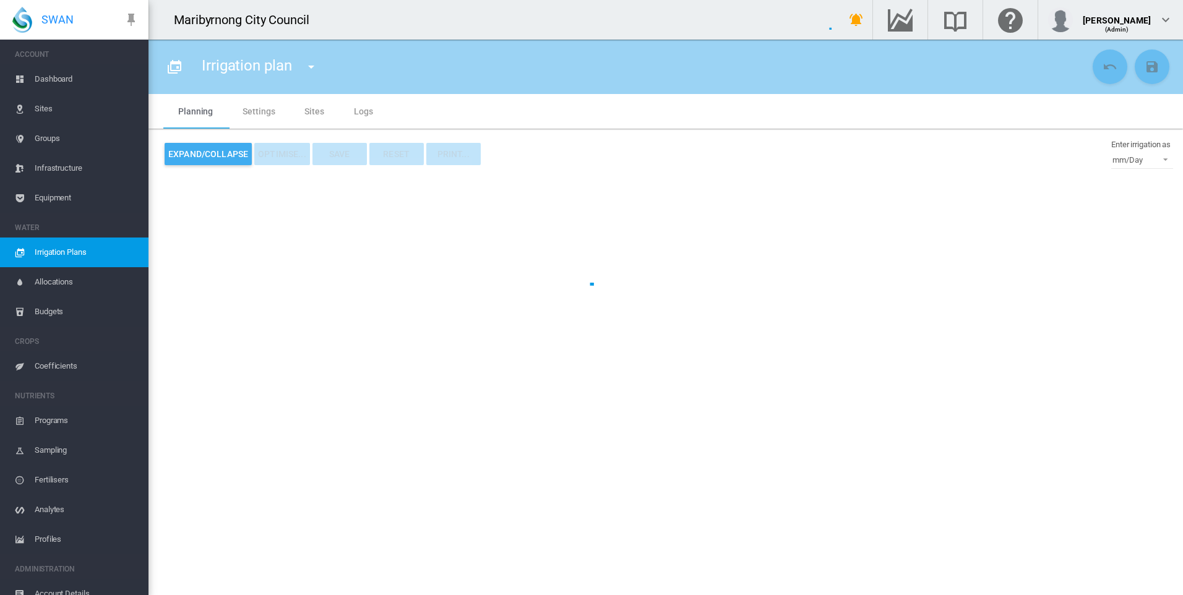
type input "**********"
type input "*"
type input "*********"
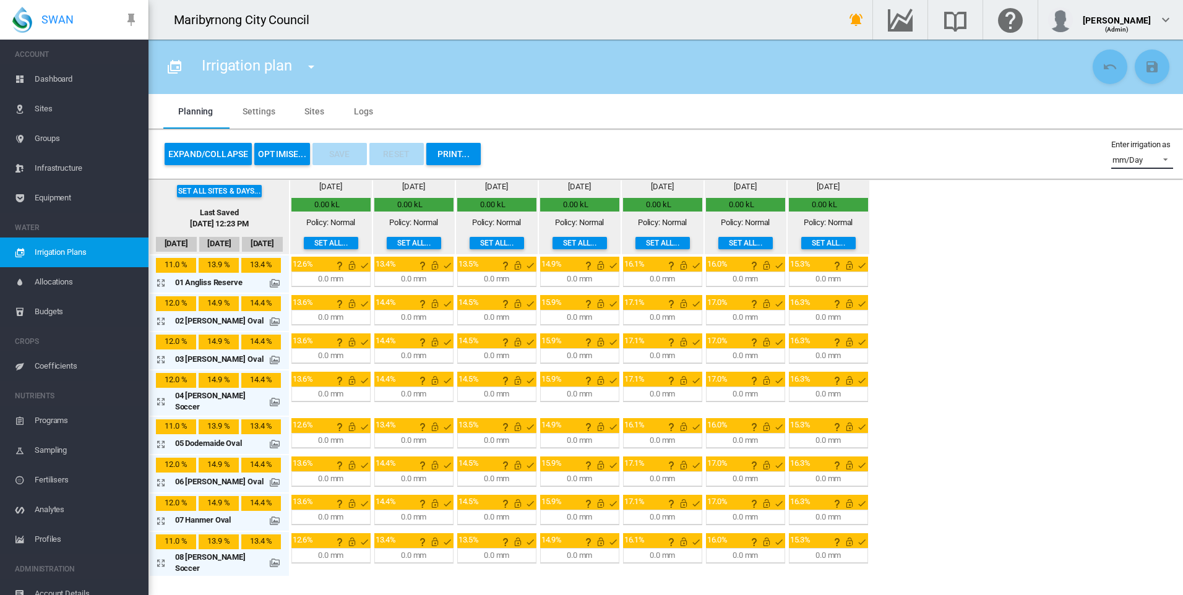
click at [1145, 162] on span "mm/Day" at bounding box center [1133, 160] width 40 height 11
click at [1145, 162] on md-option "mm/Day" at bounding box center [1136, 160] width 84 height 30
click at [296, 150] on button "OPTIMISE..." at bounding box center [282, 154] width 56 height 22
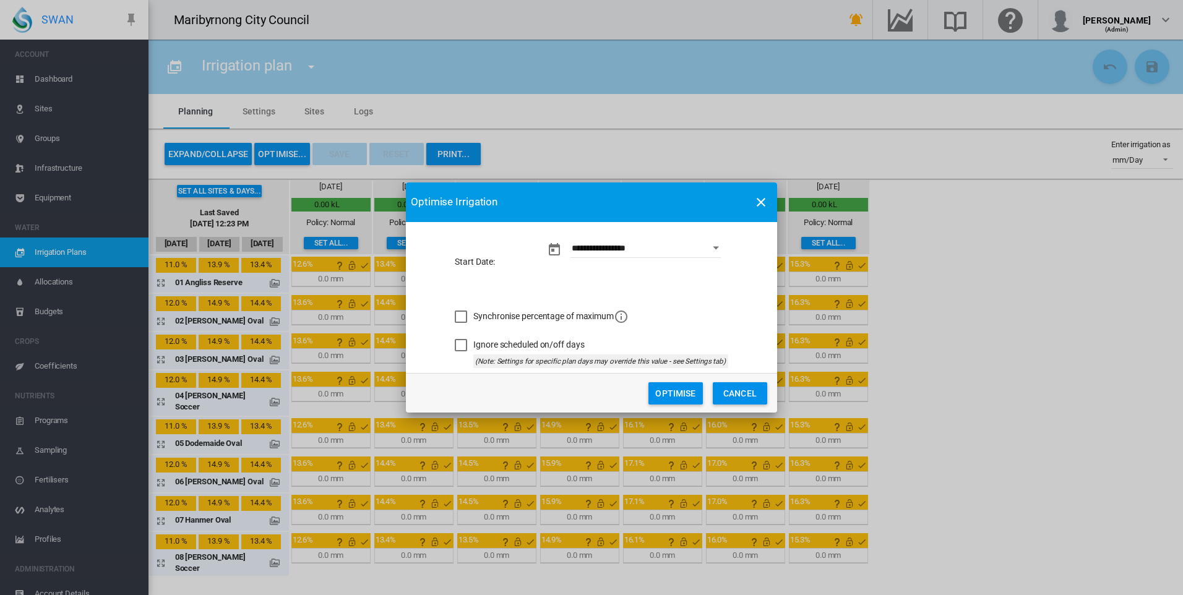
click at [763, 201] on md-icon "icon-close" at bounding box center [761, 202] width 15 height 15
